Goal: Task Accomplishment & Management: Manage account settings

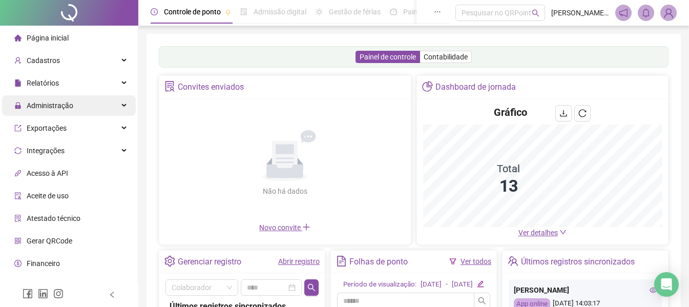
click at [75, 110] on div "Administração" at bounding box center [69, 105] width 134 height 20
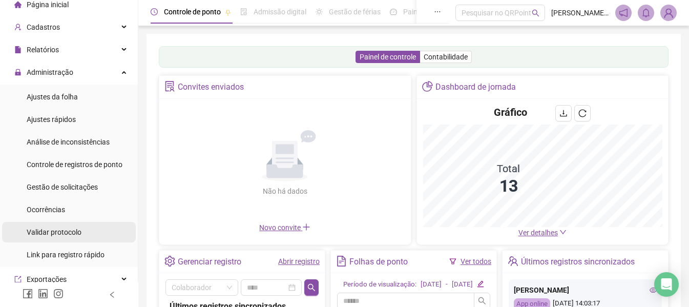
scroll to position [51, 0]
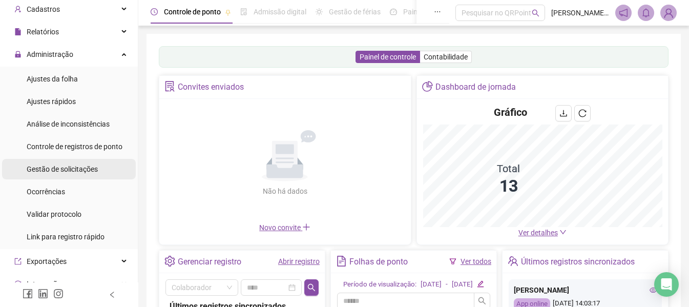
click at [83, 165] on span "Gestão de solicitações" at bounding box center [62, 169] width 71 height 8
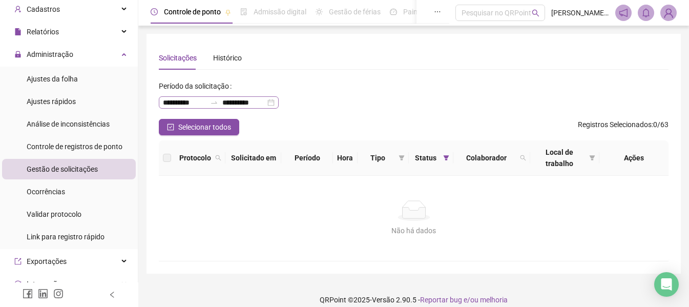
click at [275, 105] on div "**********" at bounding box center [219, 102] width 120 height 12
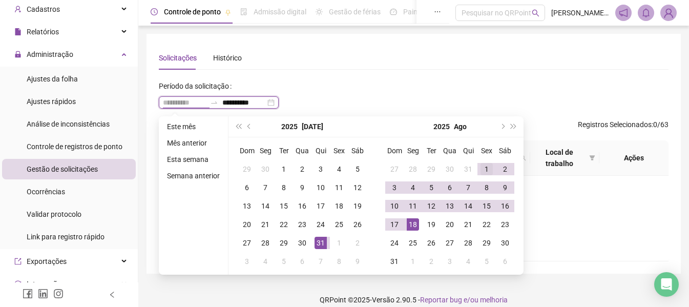
type input "**********"
click at [484, 166] on div "1" at bounding box center [486, 169] width 12 height 12
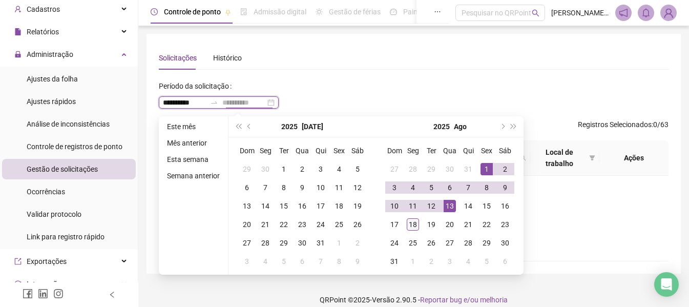
type input "**********"
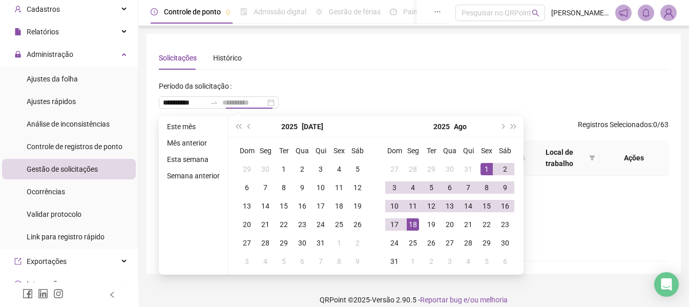
click at [415, 221] on div "18" at bounding box center [413, 224] width 12 height 12
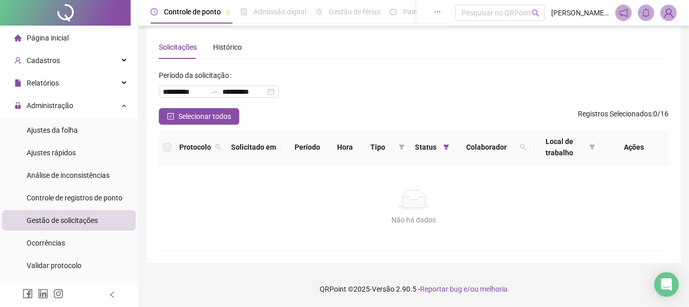
click at [57, 118] on ul "Ajustes da folha Ajustes rápidos Análise de inconsistências Controle de registr…" at bounding box center [69, 209] width 138 height 182
click at [54, 133] on span "Ajustes da folha" at bounding box center [52, 130] width 51 height 8
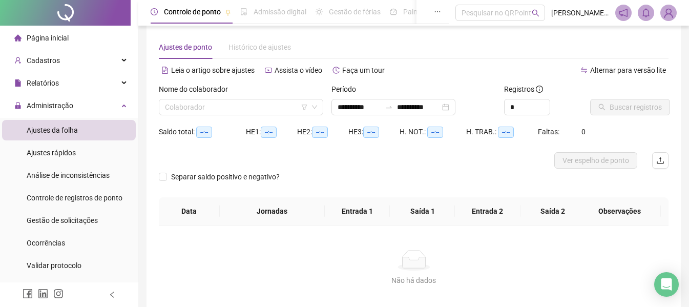
type input "**********"
click at [83, 103] on div "Administração" at bounding box center [69, 105] width 134 height 20
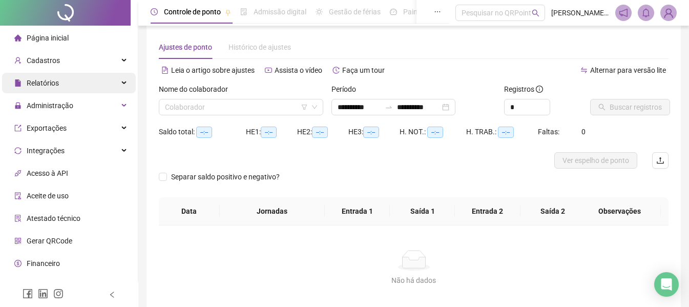
click at [88, 83] on div "Relatórios" at bounding box center [69, 83] width 134 height 20
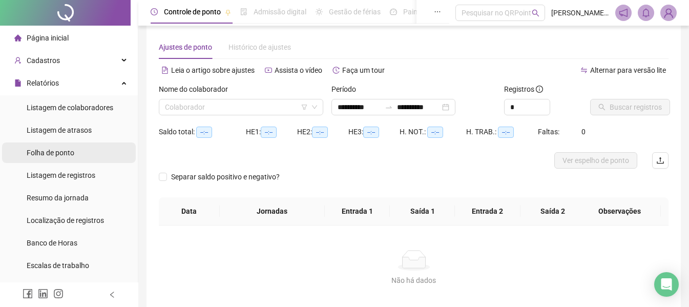
click at [62, 154] on span "Folha de ponto" at bounding box center [51, 153] width 48 height 8
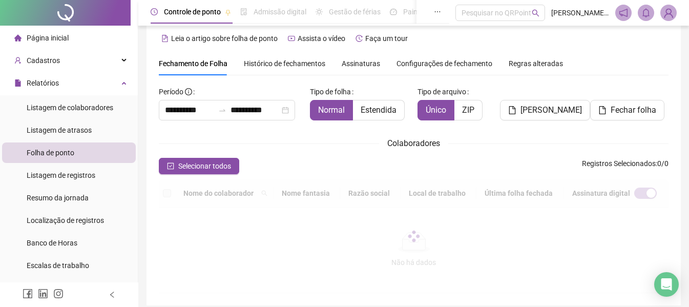
scroll to position [56, 0]
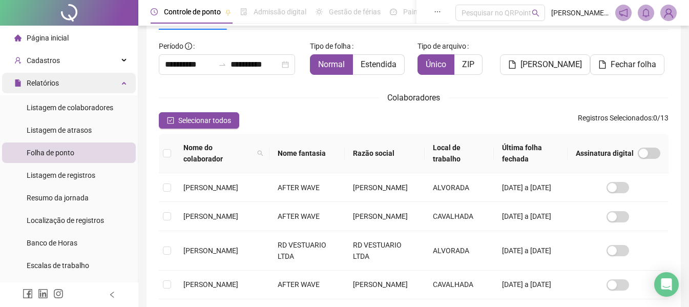
click at [52, 83] on span "Relatórios" at bounding box center [43, 83] width 32 height 8
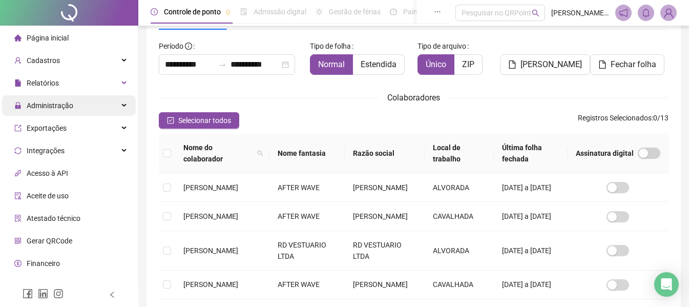
click at [53, 106] on span "Administração" at bounding box center [50, 105] width 47 height 8
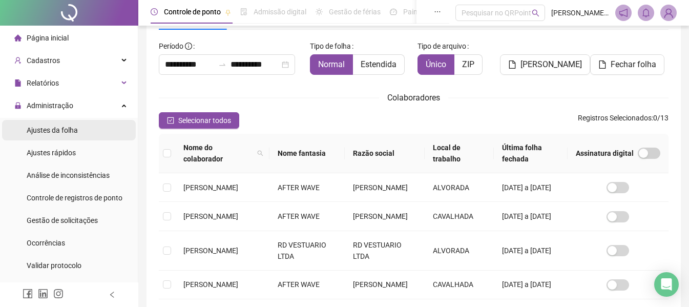
click at [56, 135] on div "Ajustes da folha" at bounding box center [52, 130] width 51 height 20
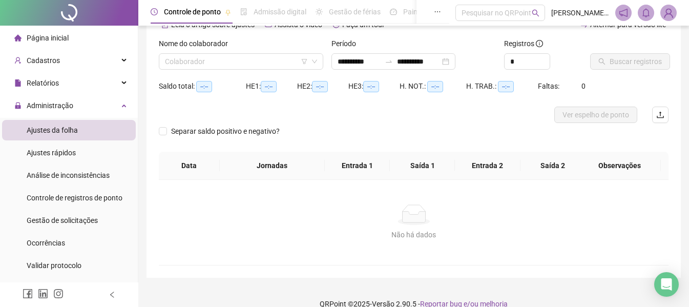
type input "**********"
click at [243, 68] on input "search" at bounding box center [236, 61] width 143 height 15
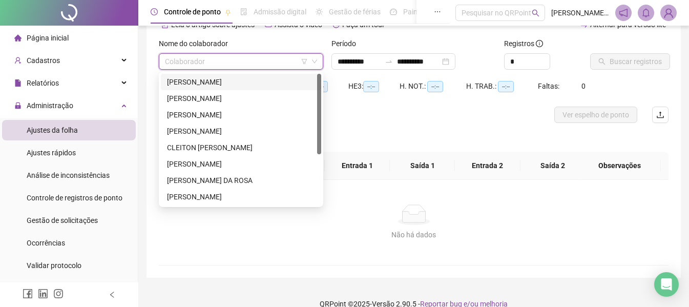
click at [237, 88] on div "[PERSON_NAME]" at bounding box center [241, 82] width 160 height 16
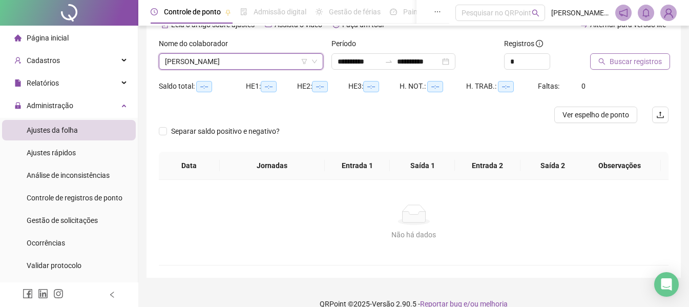
click at [614, 59] on span "Buscar registros" at bounding box center [636, 61] width 52 height 11
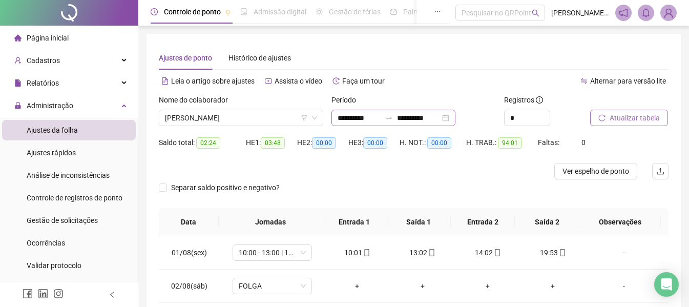
click at [455, 121] on div "**********" at bounding box center [393, 118] width 124 height 16
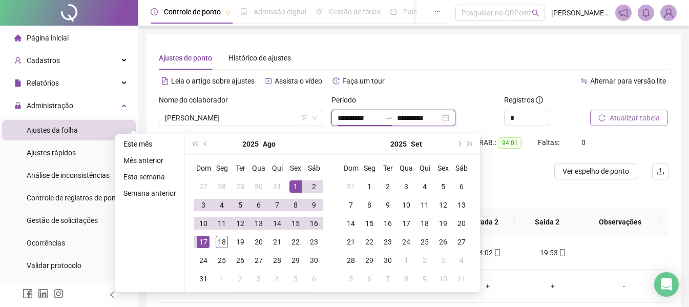
type input "**********"
click at [293, 189] on div "1" at bounding box center [295, 186] width 12 height 12
type input "**********"
click at [222, 241] on div "18" at bounding box center [222, 242] width 12 height 12
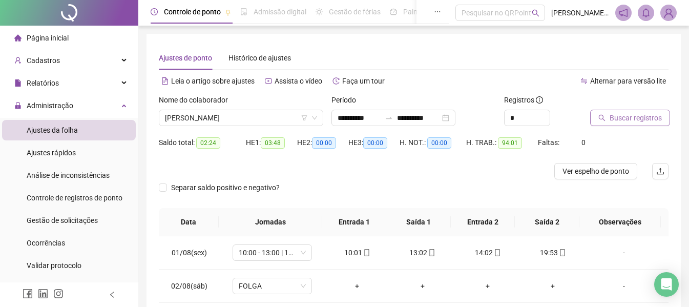
click at [643, 126] on div "Buscar registros" at bounding box center [629, 114] width 87 height 40
click at [644, 119] on span "Buscar registros" at bounding box center [636, 117] width 52 height 11
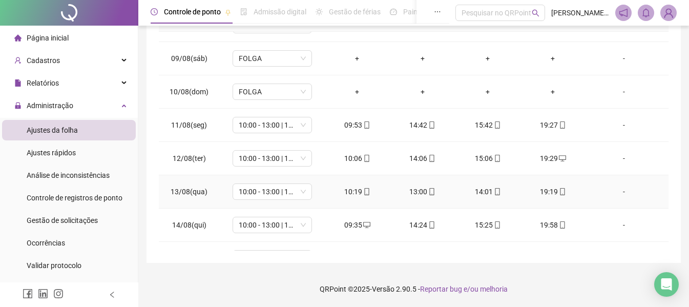
scroll to position [381, 0]
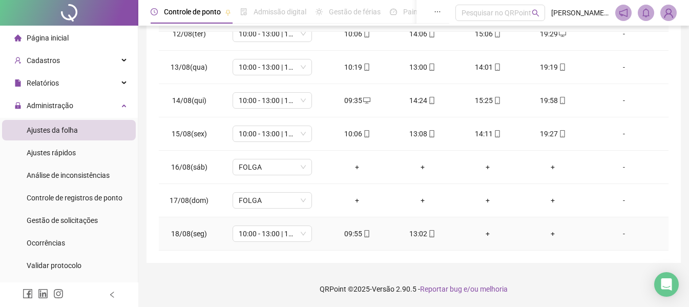
click at [484, 234] on div "+" at bounding box center [487, 233] width 49 height 11
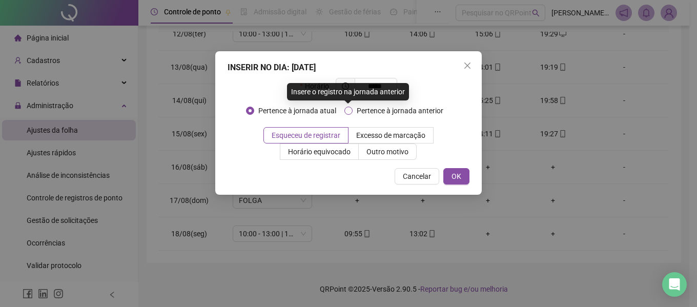
type input "*****"
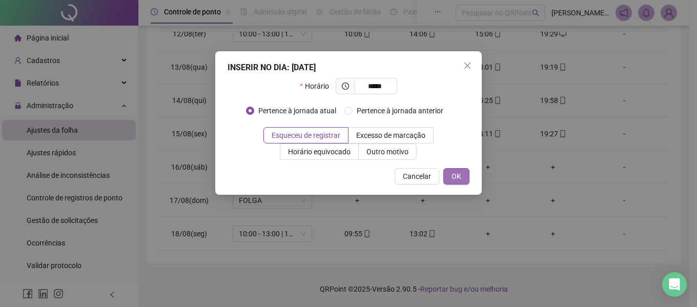
click at [452, 175] on span "OK" at bounding box center [456, 176] width 10 height 11
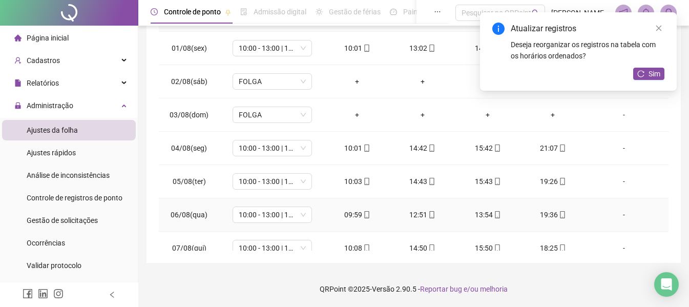
scroll to position [0, 0]
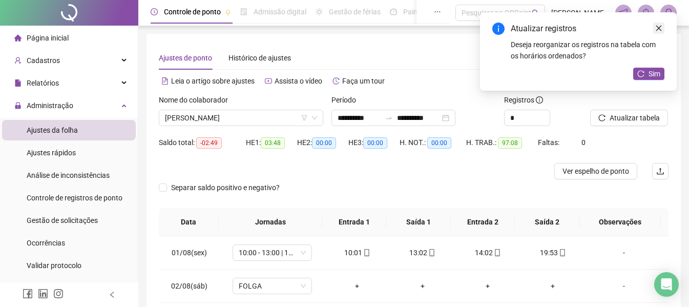
click at [662, 31] on icon "close" at bounding box center [658, 28] width 7 height 7
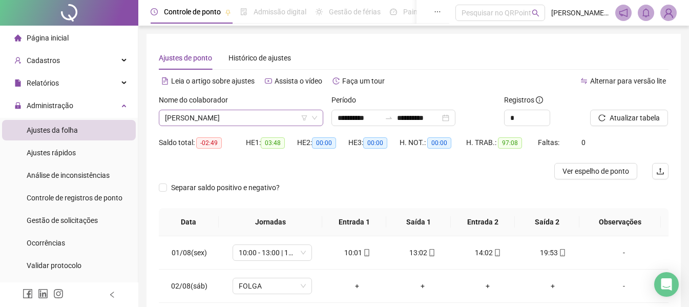
click at [279, 114] on span "[PERSON_NAME]" at bounding box center [241, 117] width 152 height 15
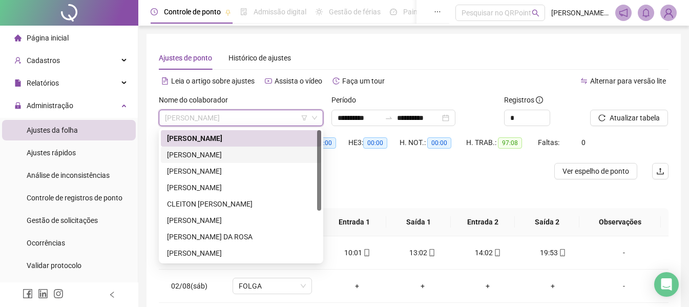
click at [242, 159] on div "[PERSON_NAME]" at bounding box center [241, 154] width 148 height 11
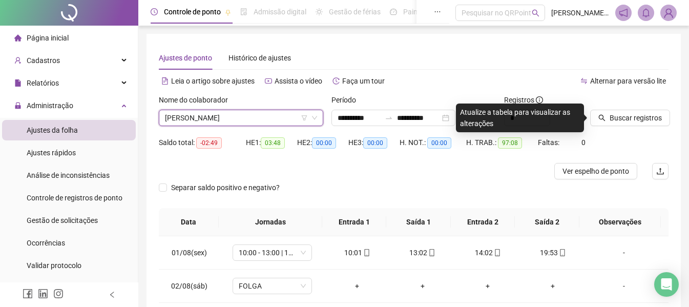
click at [624, 109] on div at bounding box center [616, 101] width 53 height 15
click at [623, 114] on span "Buscar registros" at bounding box center [636, 117] width 52 height 11
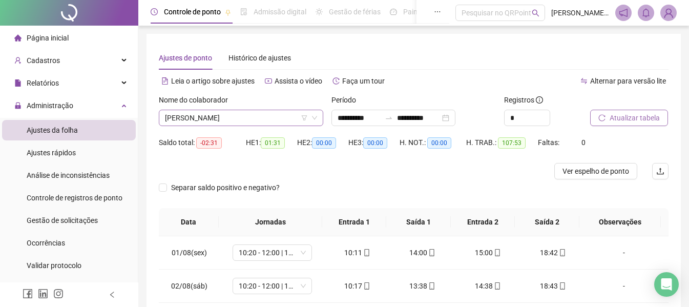
click at [256, 116] on span "[PERSON_NAME]" at bounding box center [241, 117] width 152 height 15
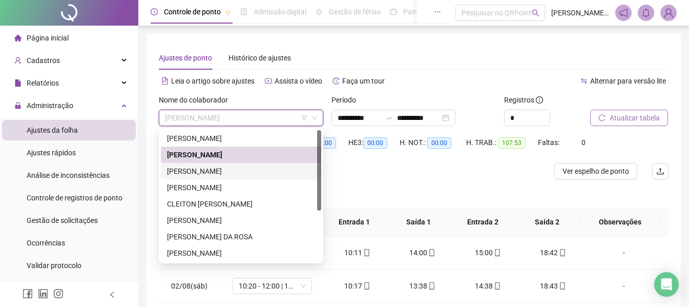
click at [208, 177] on div "[PERSON_NAME]" at bounding box center [241, 171] width 160 height 16
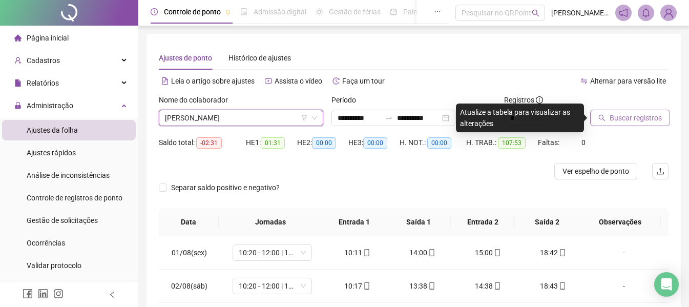
click at [648, 125] on button "Buscar registros" at bounding box center [630, 118] width 80 height 16
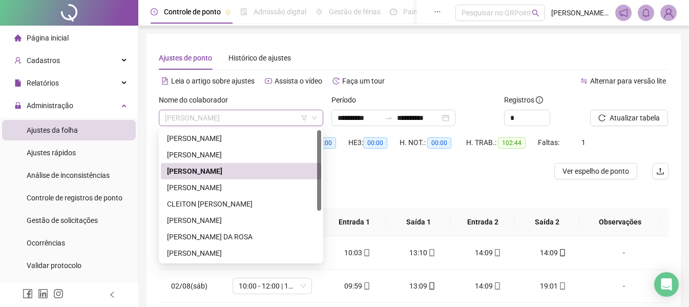
click at [246, 120] on span "[PERSON_NAME]" at bounding box center [241, 117] width 152 height 15
click at [241, 186] on div "[PERSON_NAME]" at bounding box center [241, 187] width 148 height 11
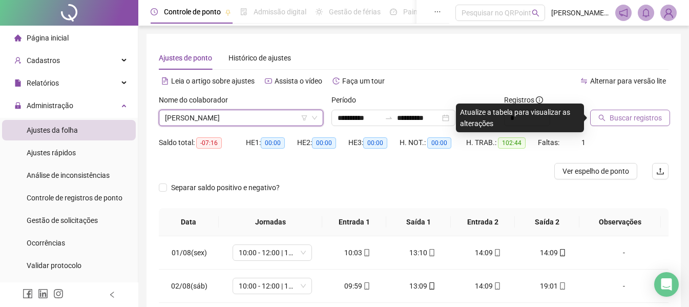
click at [618, 116] on span "Buscar registros" at bounding box center [636, 117] width 52 height 11
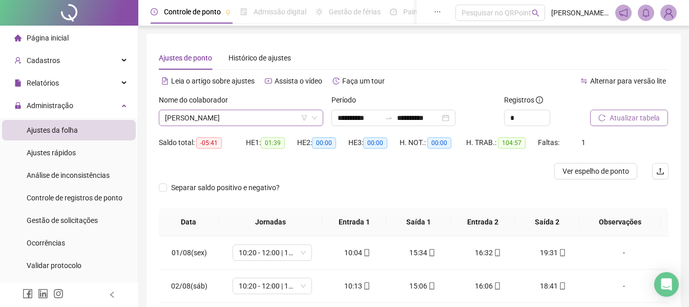
click at [255, 120] on span "[PERSON_NAME]" at bounding box center [241, 117] width 152 height 15
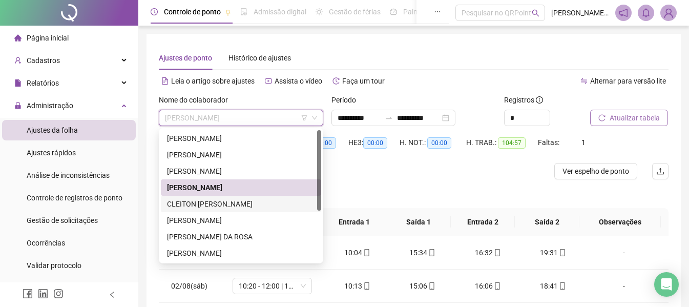
click at [242, 208] on div "CLEITON [PERSON_NAME]" at bounding box center [241, 203] width 148 height 11
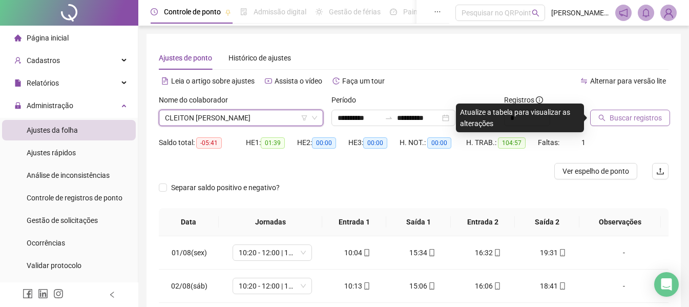
click at [647, 120] on span "Buscar registros" at bounding box center [636, 117] width 52 height 11
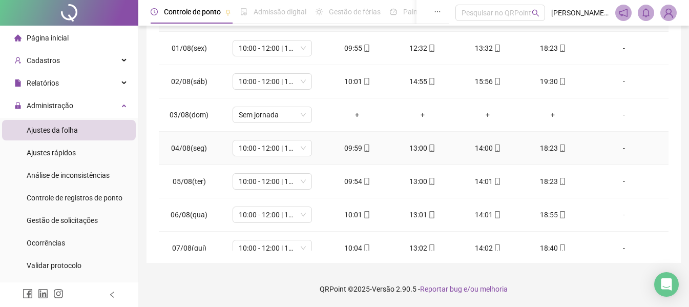
scroll to position [89, 0]
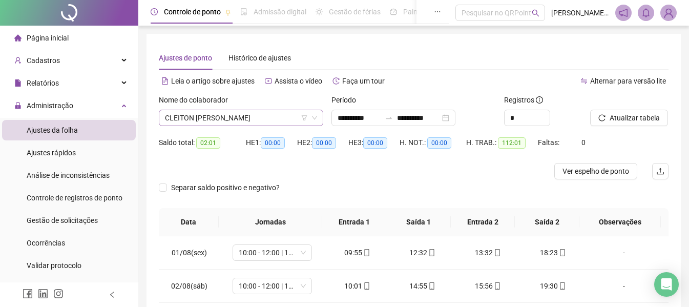
click at [276, 115] on span "CLEITON [PERSON_NAME]" at bounding box center [241, 117] width 152 height 15
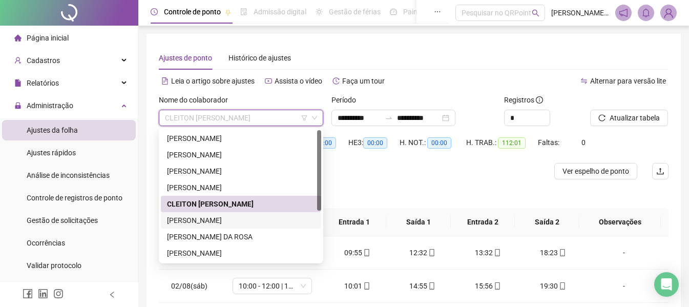
drag, startPoint x: 239, startPoint y: 220, endPoint x: 250, endPoint y: 211, distance: 14.2
click at [239, 221] on div "[PERSON_NAME]" at bounding box center [241, 220] width 148 height 11
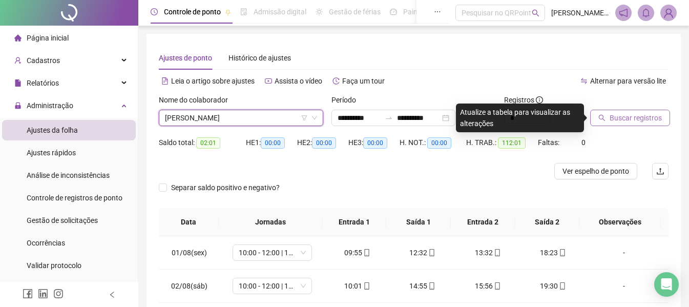
click at [600, 112] on button "Buscar registros" at bounding box center [630, 118] width 80 height 16
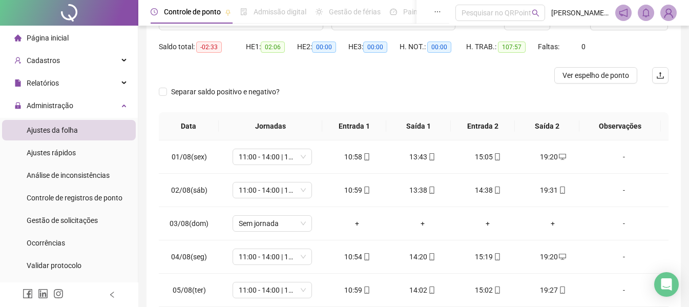
scroll to position [204, 0]
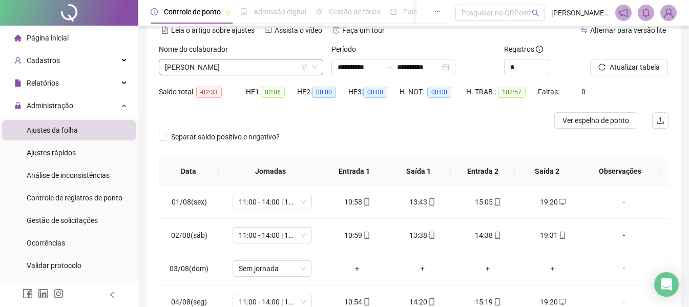
click at [236, 61] on span "[PERSON_NAME]" at bounding box center [241, 66] width 152 height 15
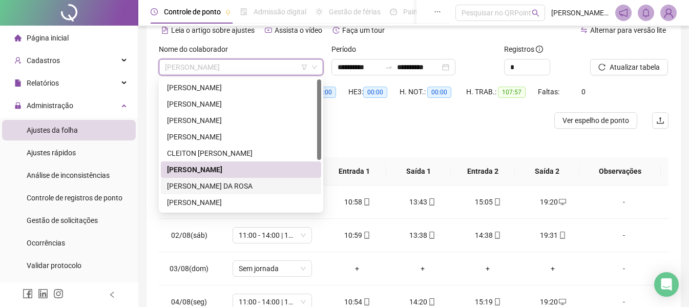
click at [207, 188] on div "[PERSON_NAME] DA ROSA" at bounding box center [241, 185] width 148 height 11
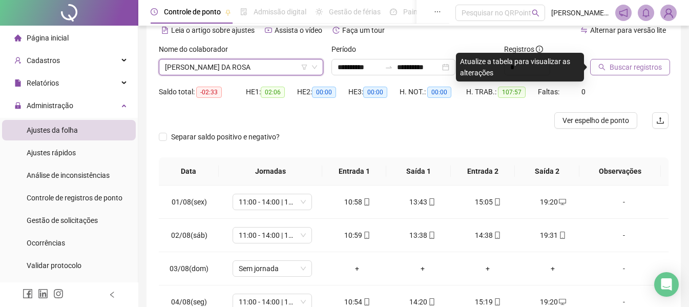
click at [644, 71] on span "Buscar registros" at bounding box center [636, 66] width 52 height 11
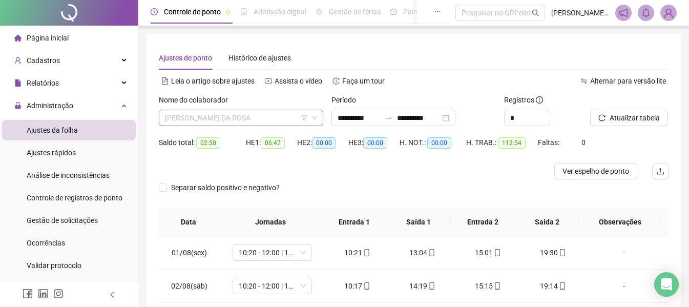
click at [232, 114] on span "[PERSON_NAME] DA ROSA" at bounding box center [241, 117] width 152 height 15
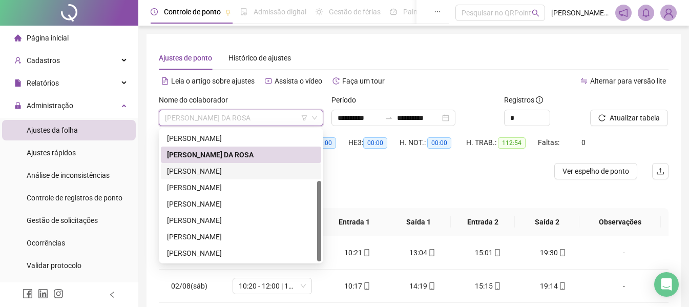
click at [219, 167] on div "[PERSON_NAME]" at bounding box center [241, 170] width 148 height 11
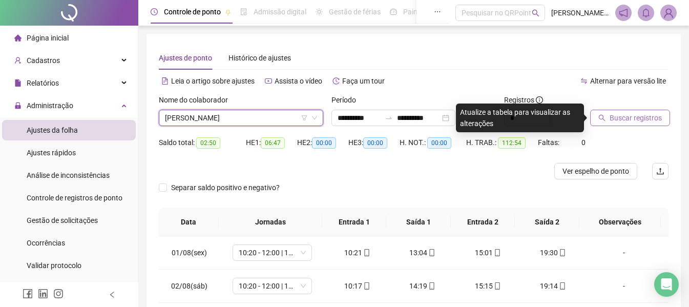
click at [617, 122] on span "Buscar registros" at bounding box center [636, 117] width 52 height 11
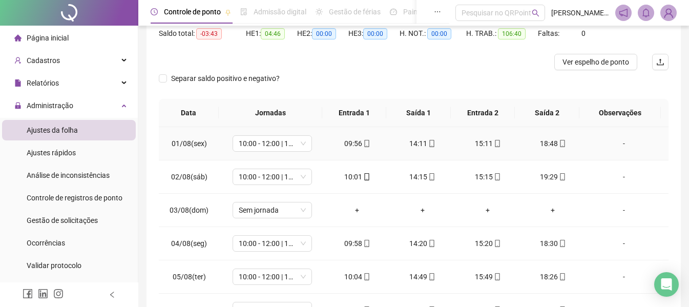
scroll to position [0, 0]
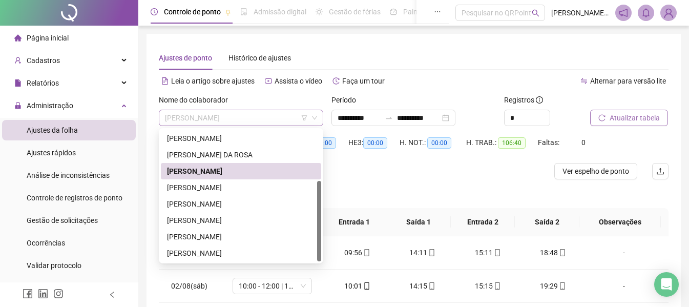
click at [268, 112] on span "[PERSON_NAME]" at bounding box center [241, 117] width 152 height 15
click at [239, 184] on div "[PERSON_NAME]" at bounding box center [241, 187] width 148 height 11
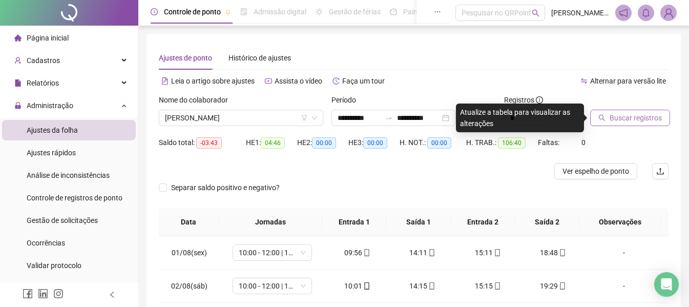
click at [638, 114] on span "Buscar registros" at bounding box center [636, 117] width 52 height 11
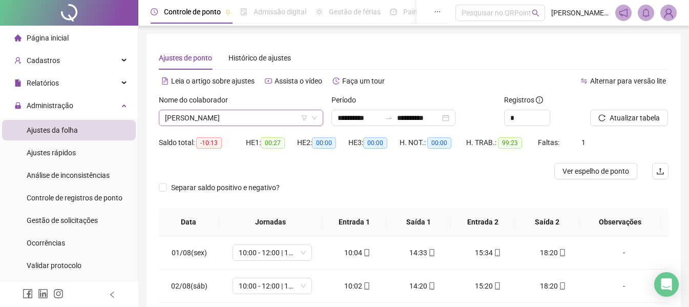
click at [266, 115] on span "[PERSON_NAME]" at bounding box center [241, 117] width 152 height 15
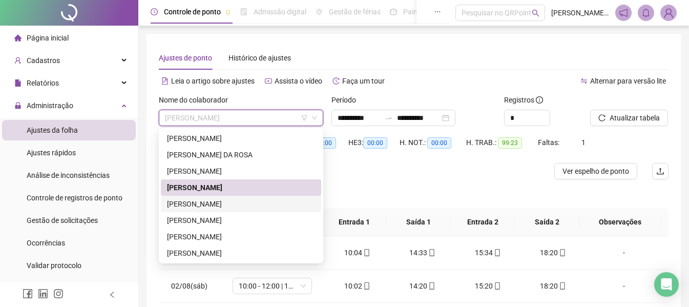
click at [267, 207] on div "[PERSON_NAME]" at bounding box center [241, 203] width 148 height 11
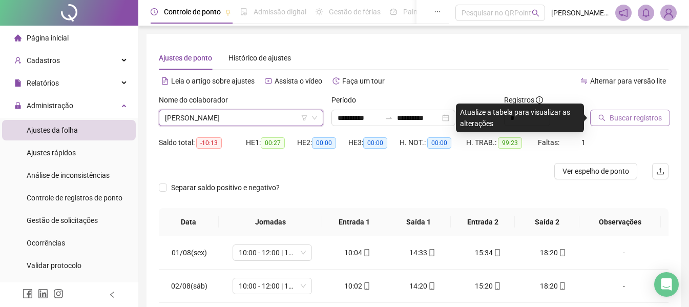
click at [650, 118] on span "Buscar registros" at bounding box center [636, 117] width 52 height 11
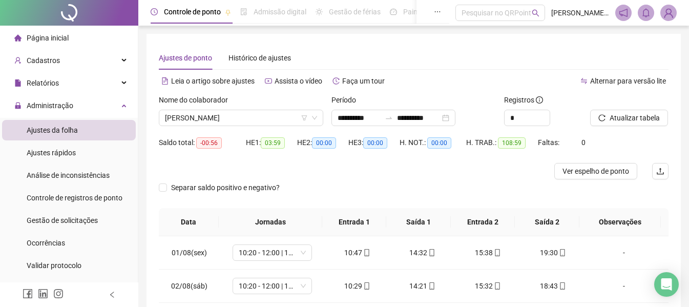
click at [222, 129] on div "Nome do colaborador [PERSON_NAME]" at bounding box center [241, 114] width 173 height 40
click at [225, 125] on span "[PERSON_NAME]" at bounding box center [241, 117] width 152 height 15
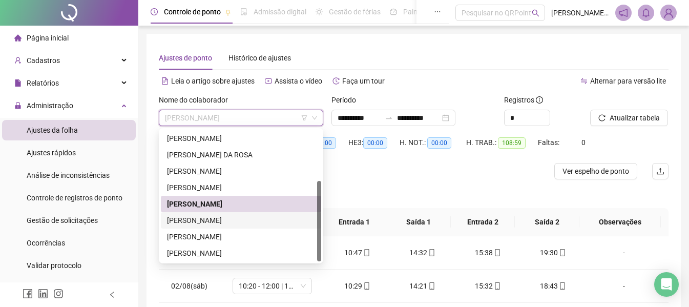
click at [204, 221] on div "[PERSON_NAME]" at bounding box center [241, 220] width 148 height 11
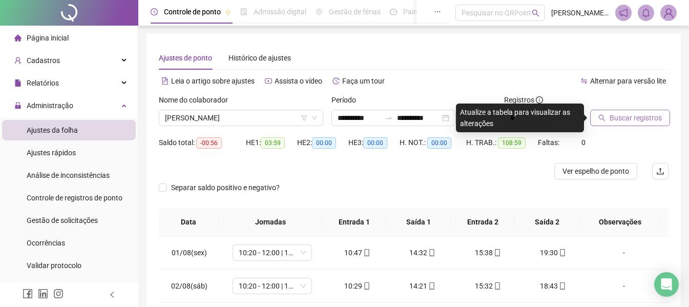
click at [621, 121] on span "Buscar registros" at bounding box center [636, 117] width 52 height 11
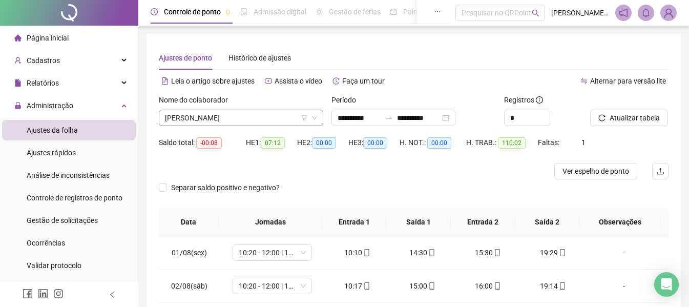
click at [250, 110] on div "[PERSON_NAME]" at bounding box center [241, 118] width 164 height 16
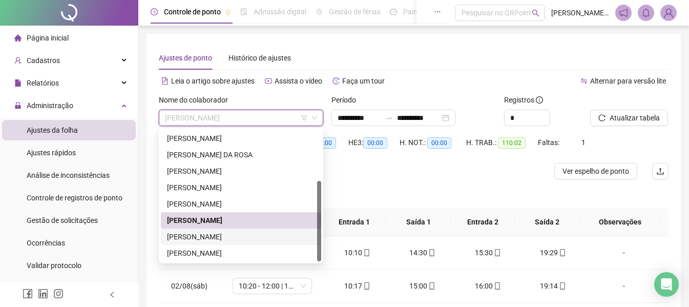
click at [228, 243] on div "[PERSON_NAME]" at bounding box center [241, 236] width 160 height 16
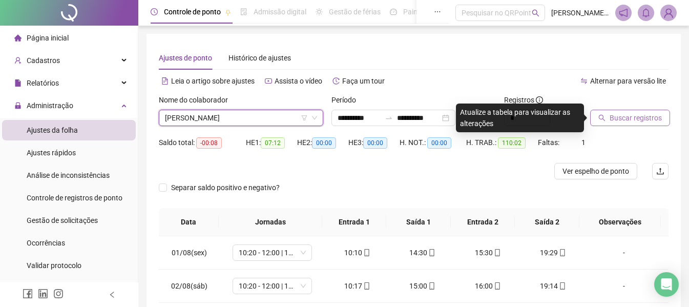
click at [633, 125] on button "Buscar registros" at bounding box center [630, 118] width 80 height 16
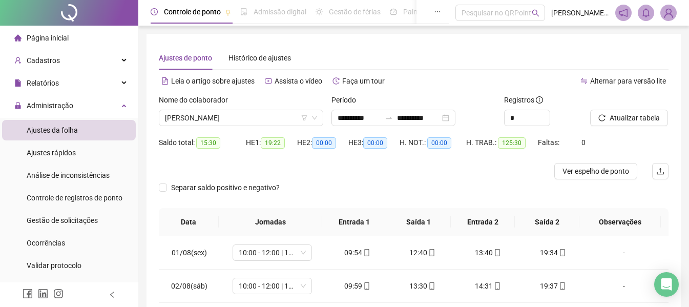
click at [231, 127] on div "Nome do colaborador [PERSON_NAME]" at bounding box center [241, 114] width 173 height 40
click at [240, 115] on span "[PERSON_NAME]" at bounding box center [241, 117] width 152 height 15
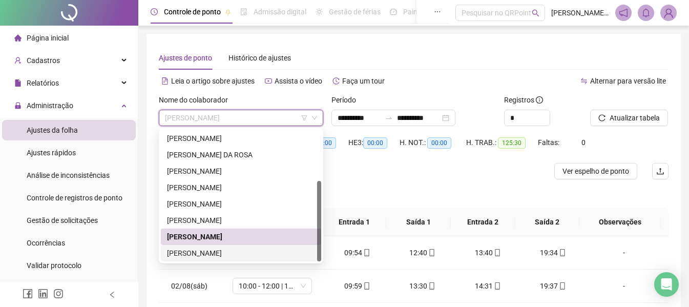
click at [211, 249] on div "[PERSON_NAME]" at bounding box center [241, 252] width 148 height 11
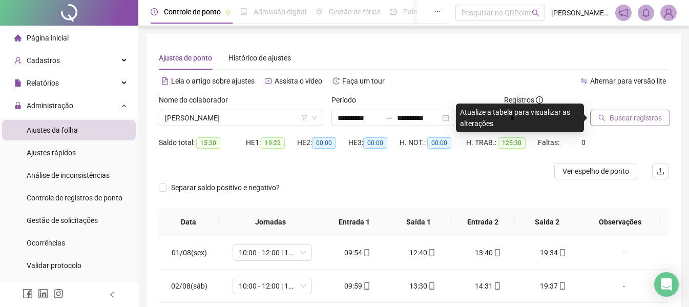
click at [652, 119] on span "Buscar registros" at bounding box center [636, 117] width 52 height 11
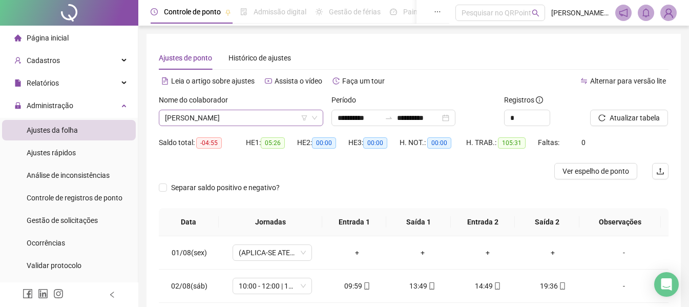
click at [231, 119] on span "[PERSON_NAME]" at bounding box center [241, 117] width 152 height 15
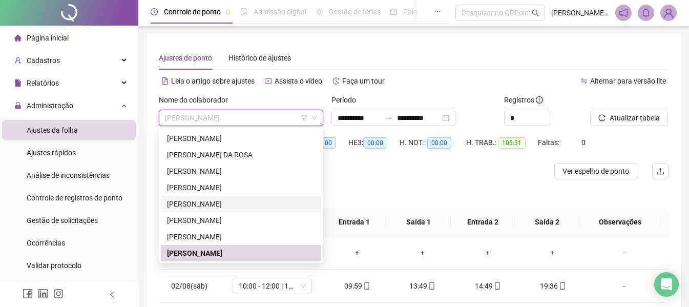
click at [222, 201] on div "[PERSON_NAME]" at bounding box center [241, 203] width 148 height 11
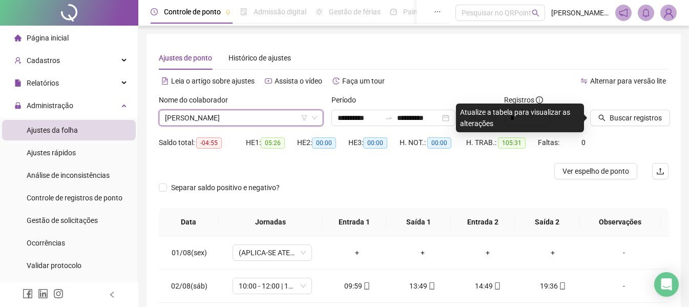
click at [636, 109] on div at bounding box center [616, 101] width 53 height 15
click at [632, 118] on span "Buscar registros" at bounding box center [636, 117] width 52 height 11
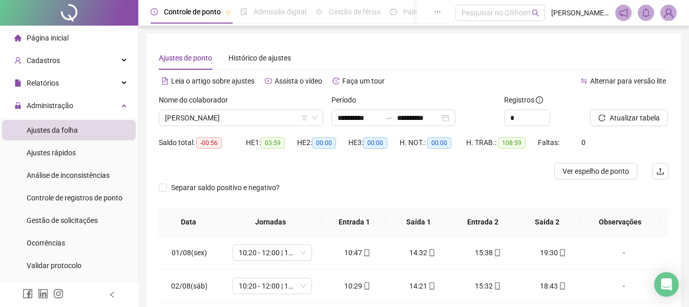
click at [40, 41] on span "Página inicial" at bounding box center [48, 38] width 42 height 8
